Goal: Find specific page/section: Find specific page/section

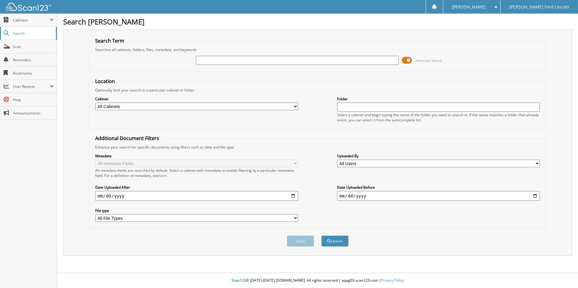
click at [31, 28] on link "Search" at bounding box center [28, 33] width 57 height 13
click at [31, 20] on span "Cabinets" at bounding box center [31, 20] width 37 height 5
click at [30, 31] on span "Search" at bounding box center [33, 33] width 40 height 5
click at [25, 22] on span "Cabinets" at bounding box center [31, 20] width 37 height 5
click at [30, 37] on link "My Company" at bounding box center [28, 33] width 57 height 13
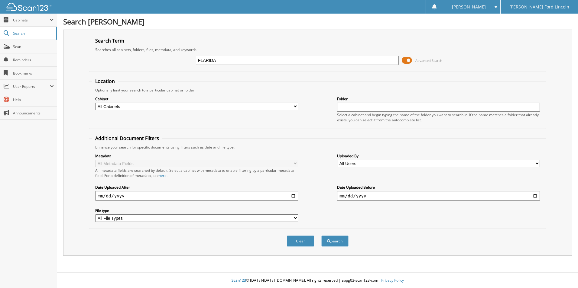
type input "FLARIDA"
click at [321, 236] on button "Search" at bounding box center [334, 241] width 27 height 11
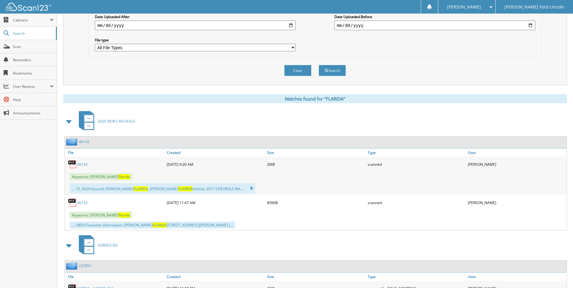
scroll to position [181, 0]
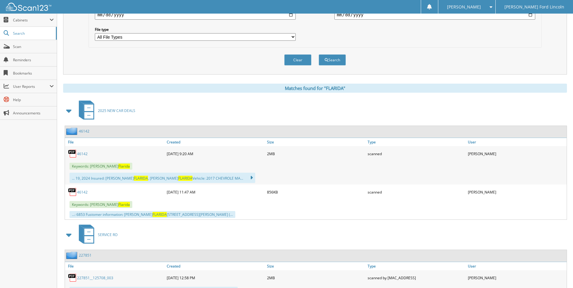
click at [79, 154] on link "46142" at bounding box center [82, 153] width 11 height 5
